Goal: Transaction & Acquisition: Book appointment/travel/reservation

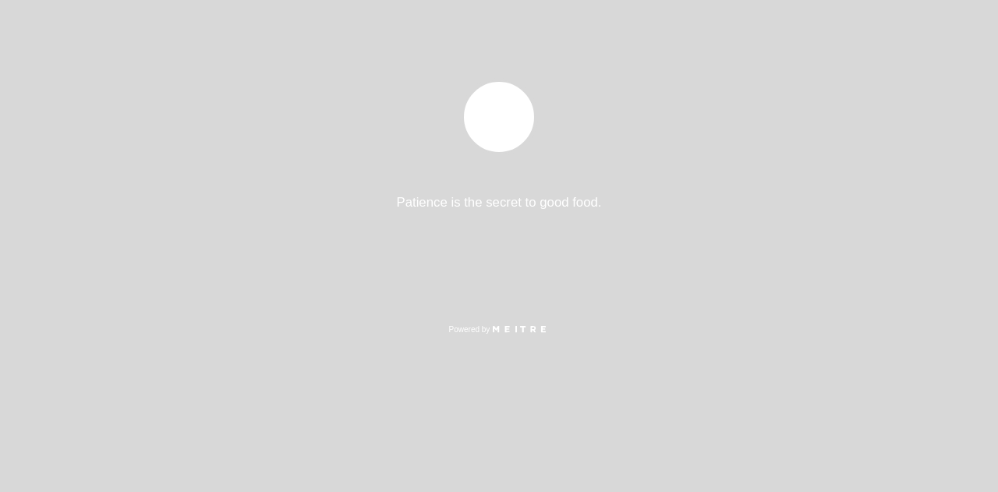
select select "es"
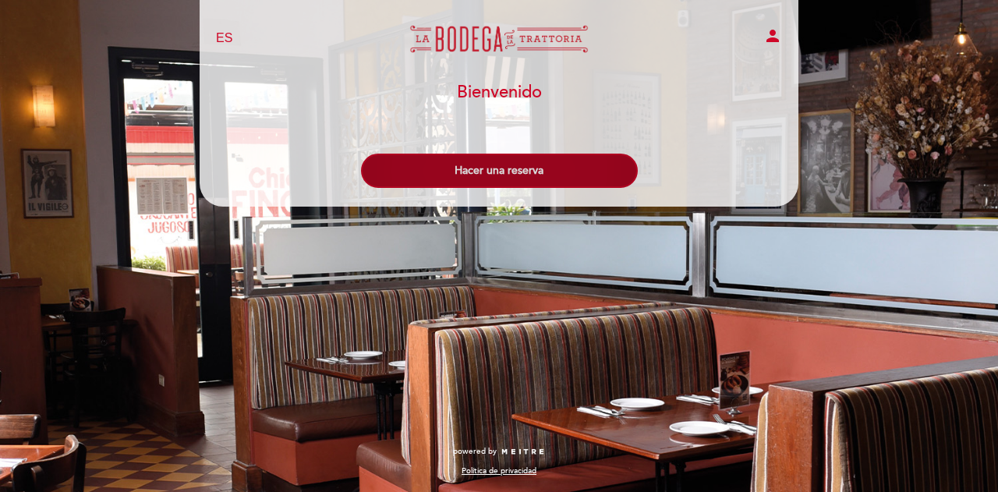
click at [547, 154] on button "Hacer una reserva" at bounding box center [499, 171] width 277 height 34
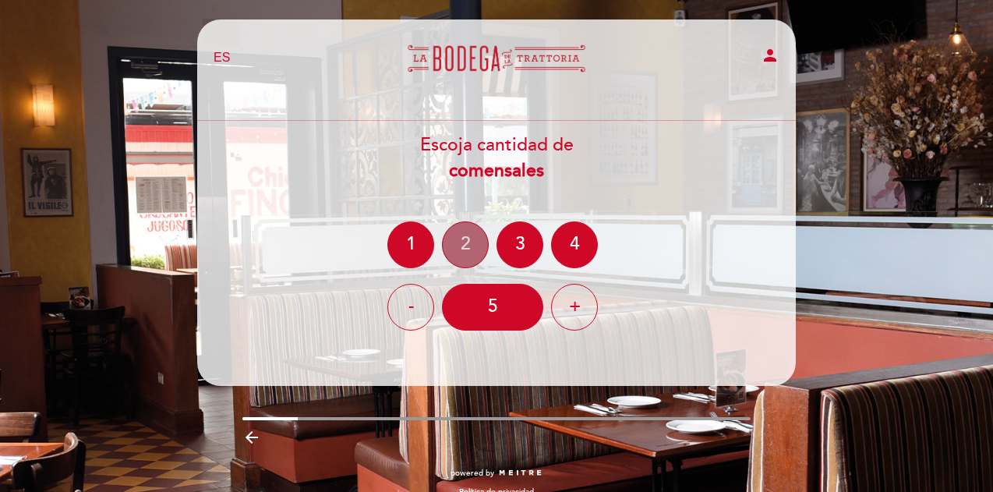
click at [457, 246] on div "2" at bounding box center [465, 244] width 47 height 47
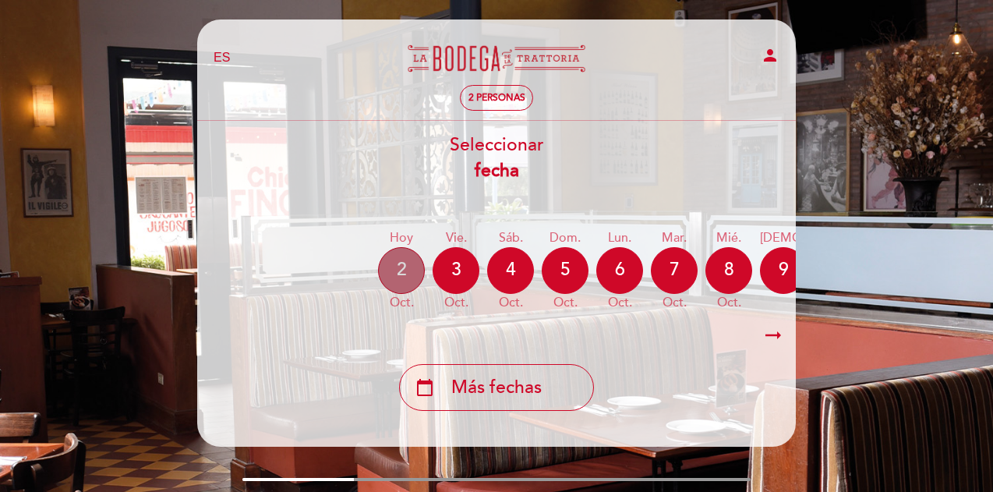
click at [405, 267] on div "2" at bounding box center [401, 270] width 47 height 47
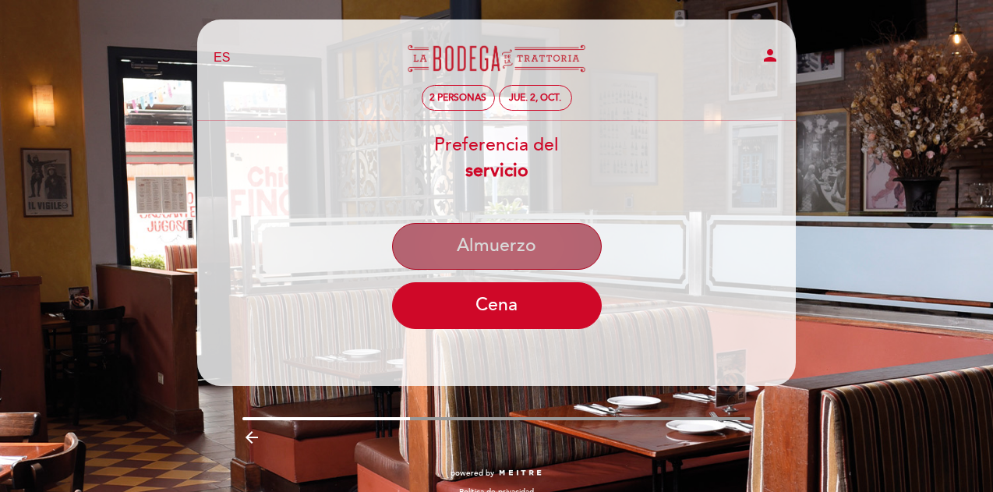
click at [503, 235] on button "Almuerzo" at bounding box center [497, 246] width 210 height 47
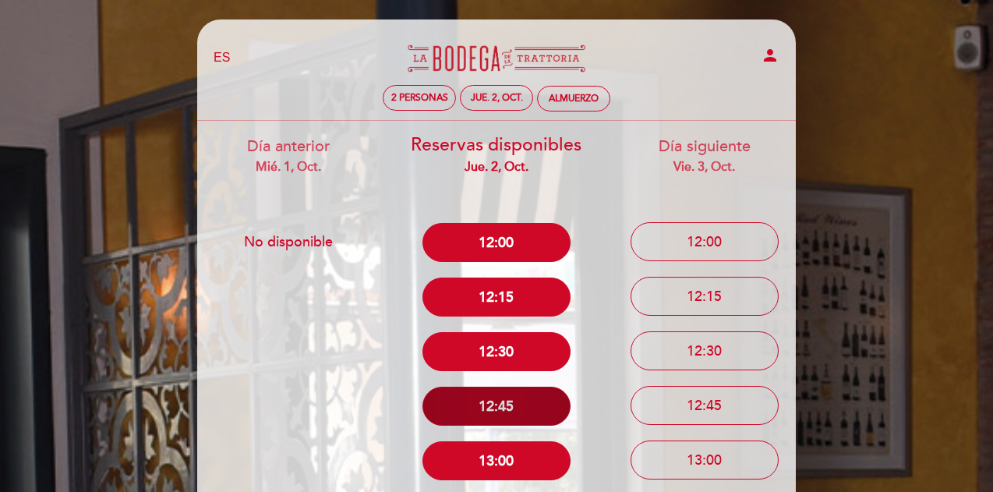
scroll to position [156, 0]
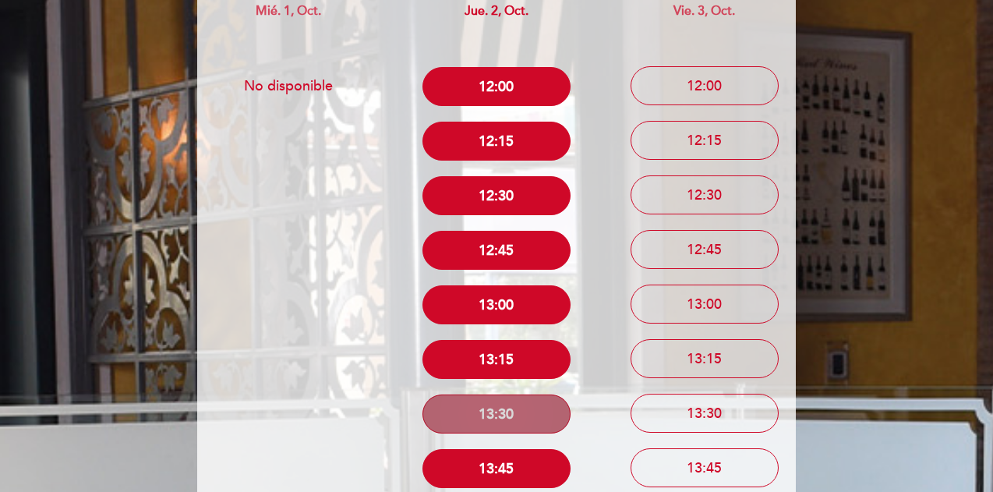
click at [509, 414] on button "13:30" at bounding box center [497, 414] width 148 height 39
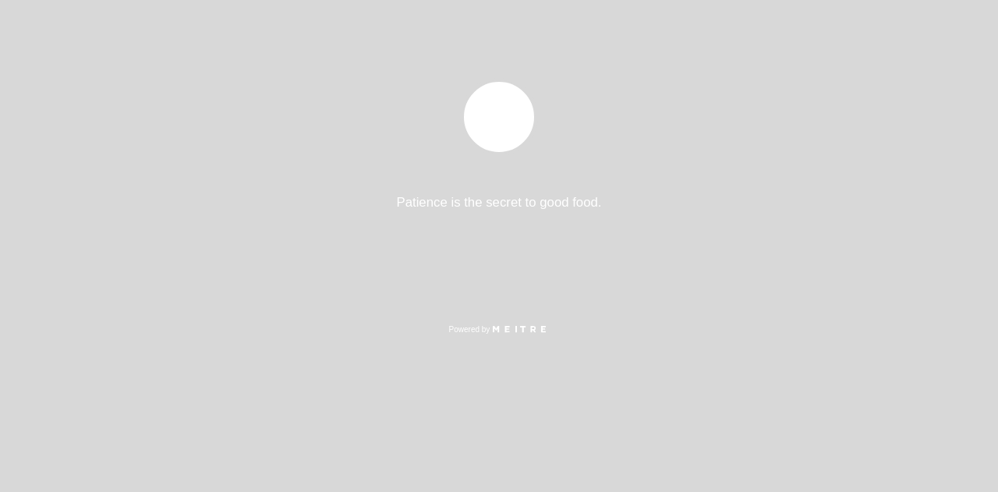
select select "es"
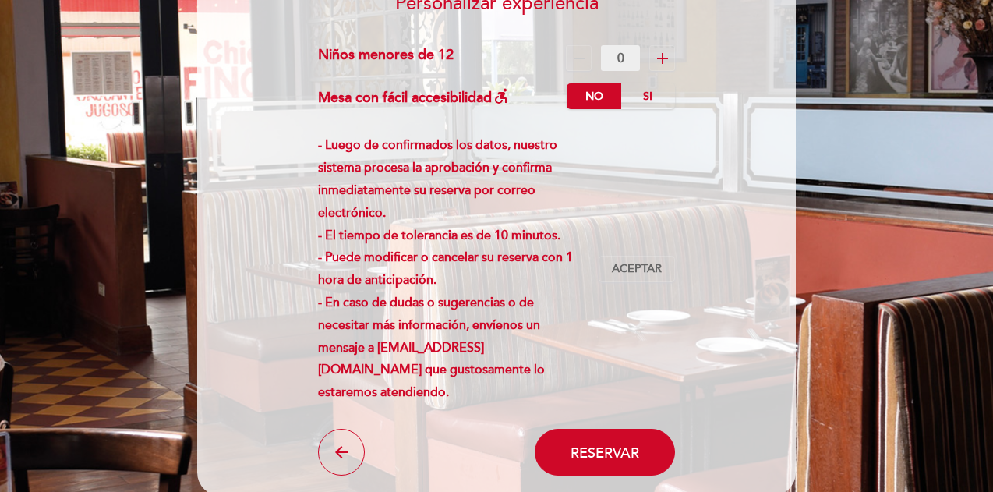
scroll to position [287, 0]
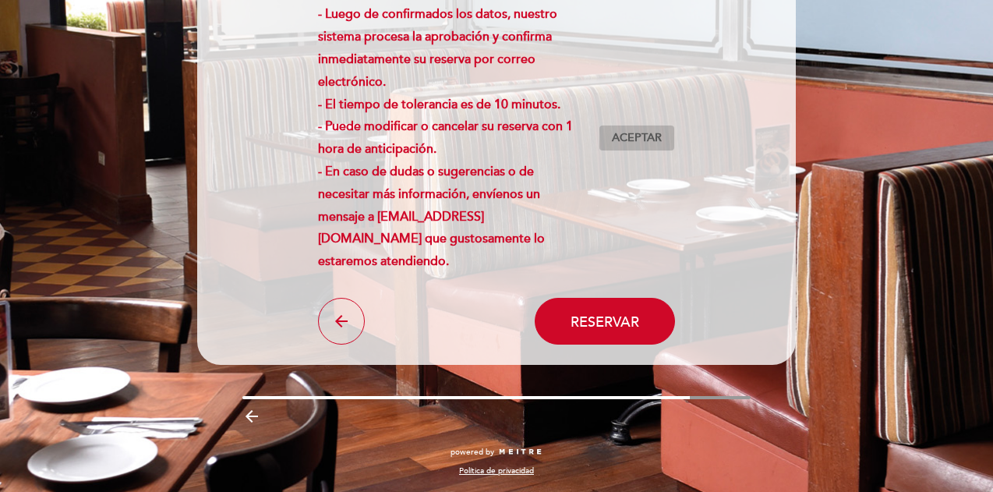
click at [650, 133] on span "Aceptar" at bounding box center [637, 138] width 50 height 16
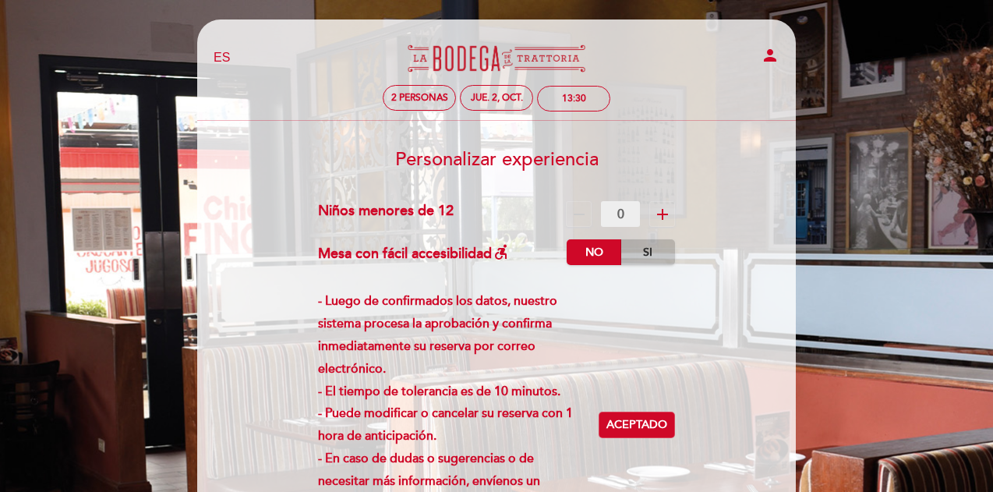
scroll to position [234, 0]
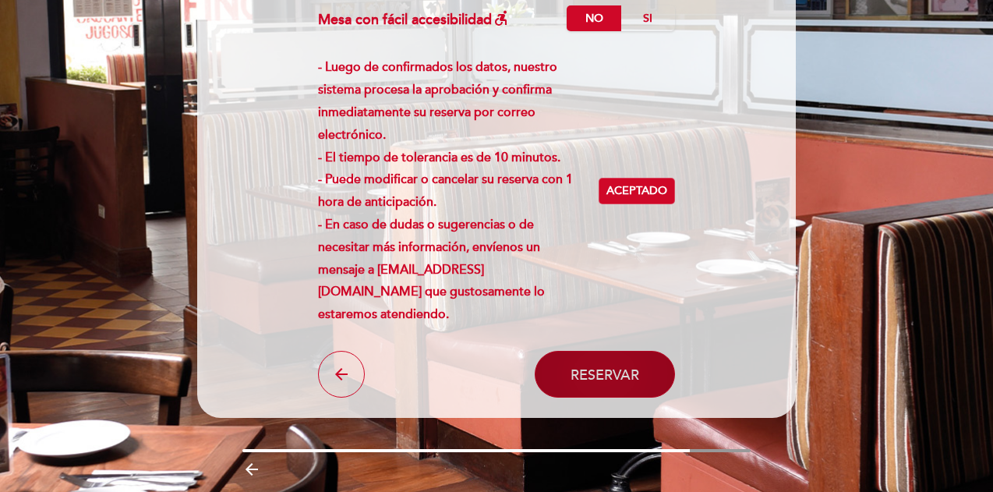
click at [600, 363] on button "Reservar" at bounding box center [605, 374] width 140 height 47
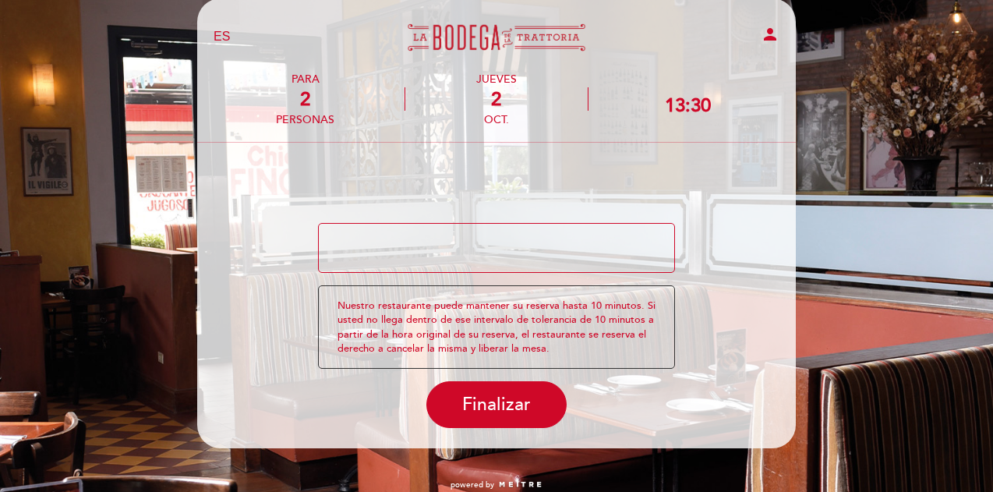
scroll to position [0, 0]
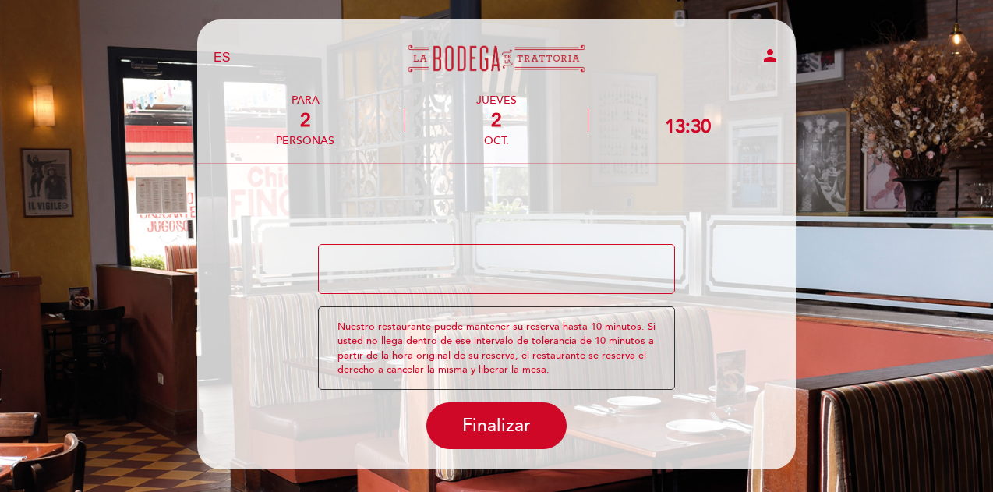
click at [388, 259] on textarea at bounding box center [497, 269] width 358 height 50
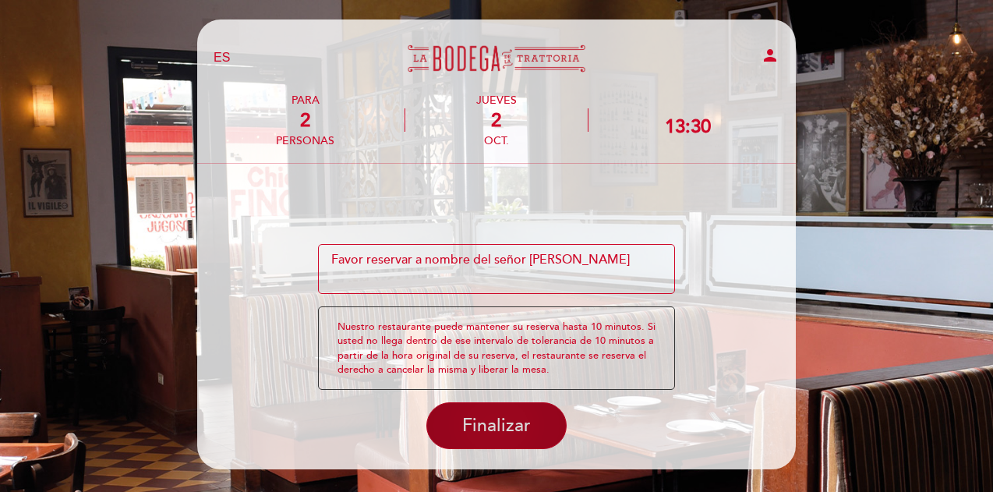
type textarea "Favor reservar a nombre del señor Roque Benavides"
click at [486, 421] on span "Finalizar" at bounding box center [496, 426] width 69 height 22
